Goal: Task Accomplishment & Management: Manage account settings

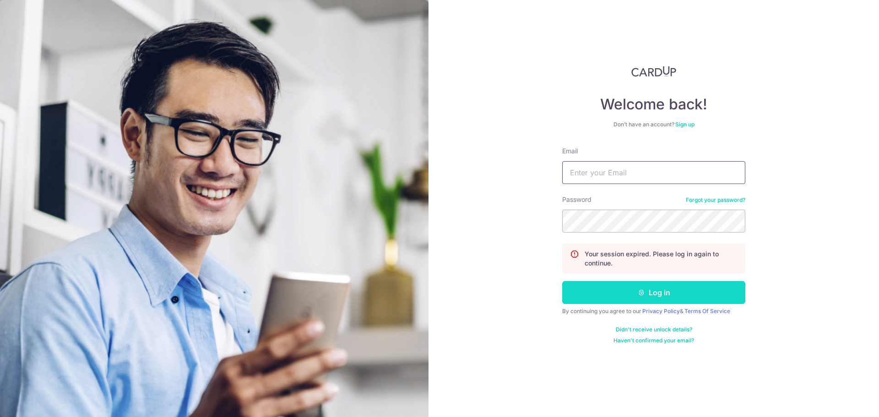
type input "[PERSON_NAME][EMAIL_ADDRESS][DOMAIN_NAME]"
click at [662, 289] on button "Log in" at bounding box center [653, 292] width 183 height 23
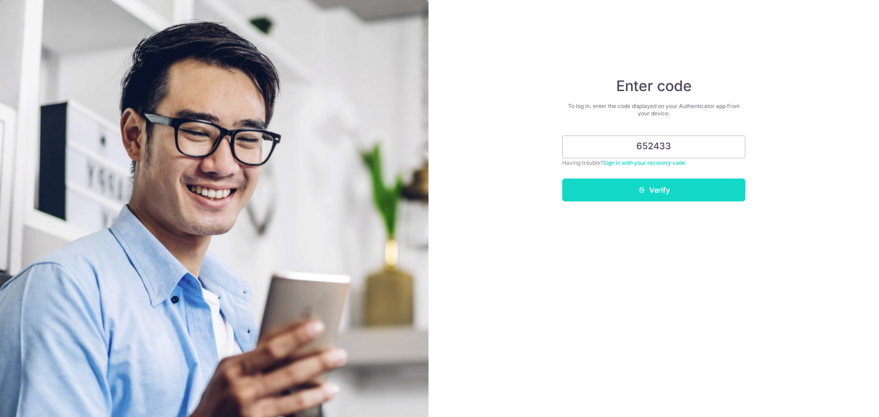
type input "652433"
click at [619, 193] on button "Verify" at bounding box center [653, 189] width 183 height 23
